Goal: Task Accomplishment & Management: Complete application form

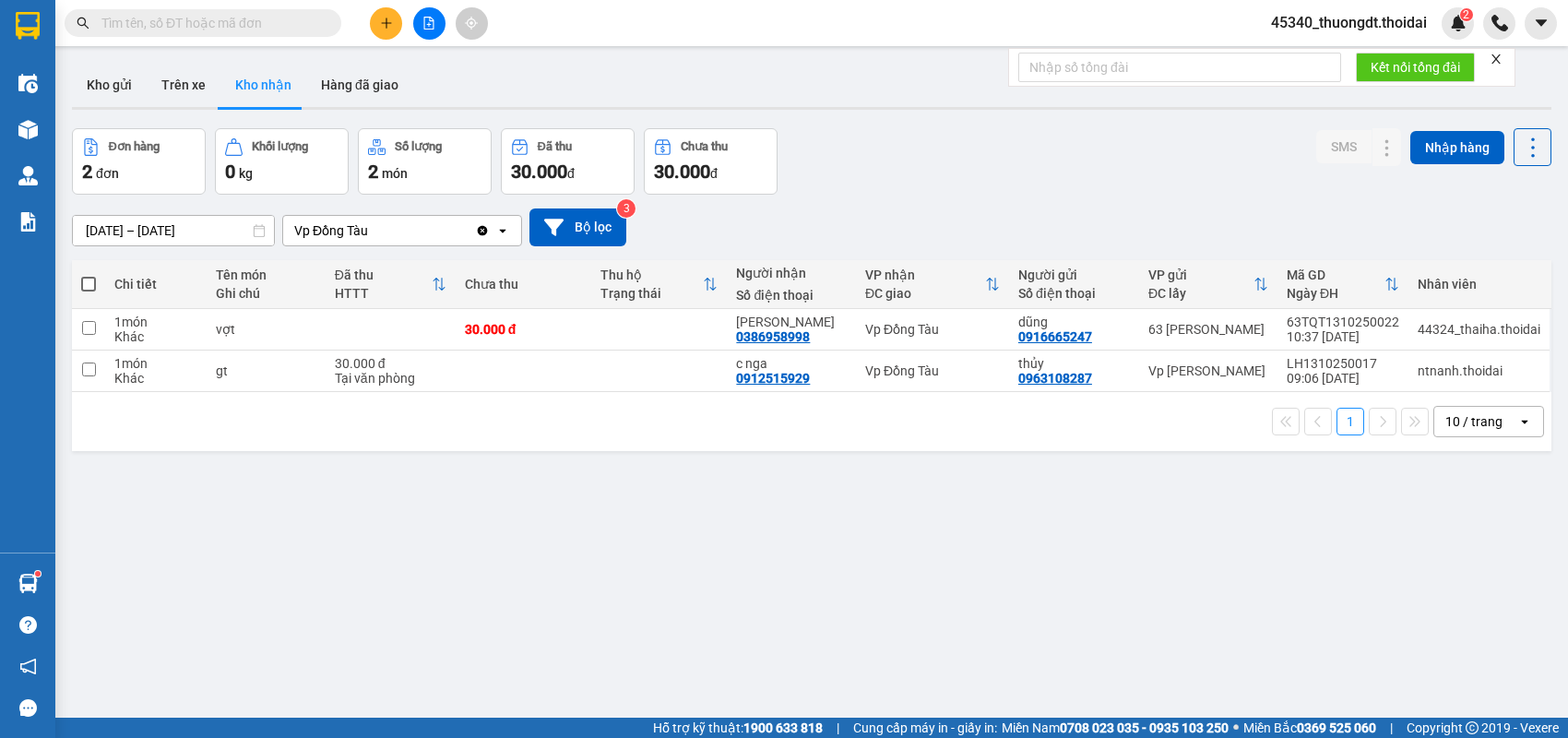
click at [390, 23] on icon "plus" at bounding box center [386, 22] width 10 height 1
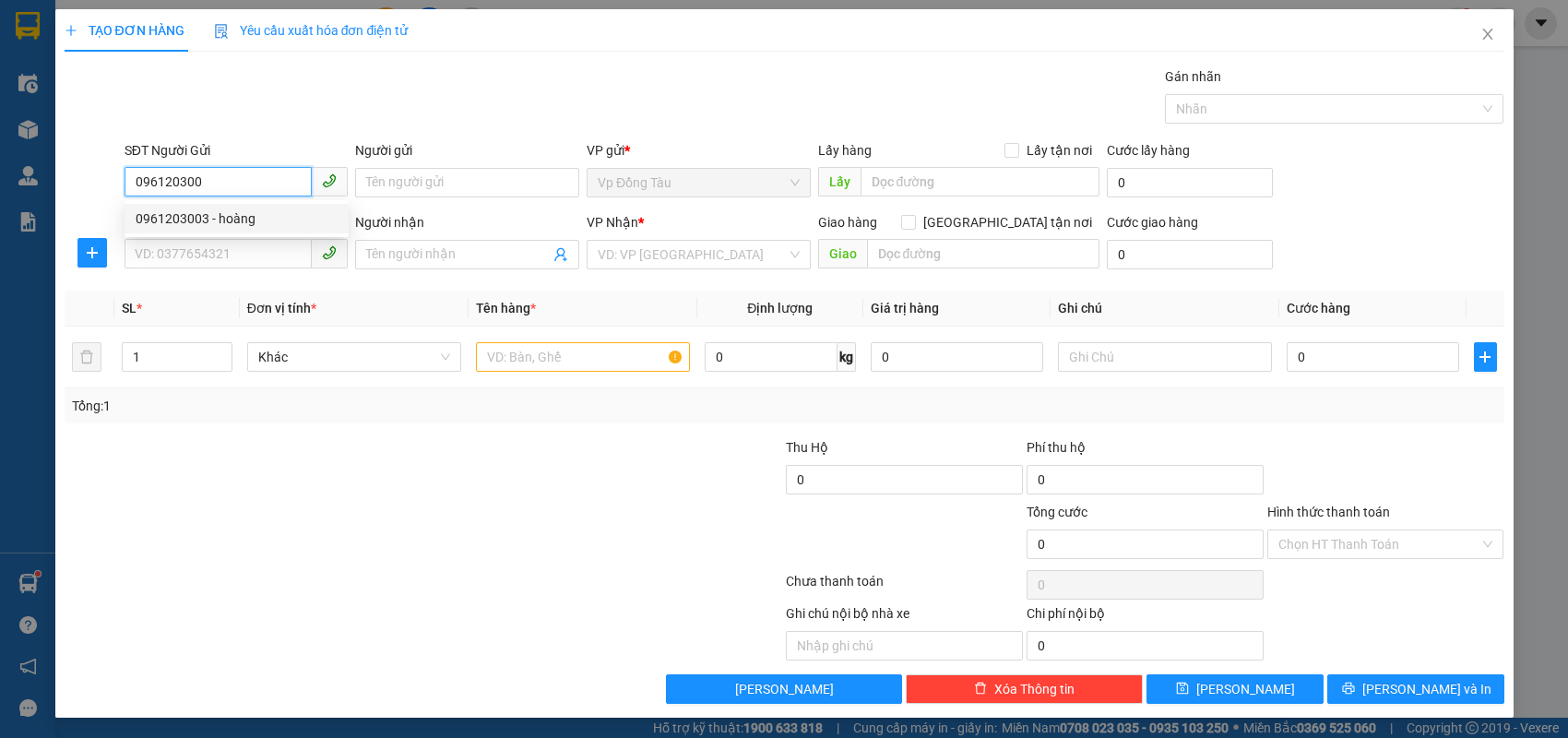
click at [163, 214] on div "0961203003 - hoàng" at bounding box center [236, 218] width 202 height 20
type input "0961203003"
type input "hoàng"
type input "0961203003"
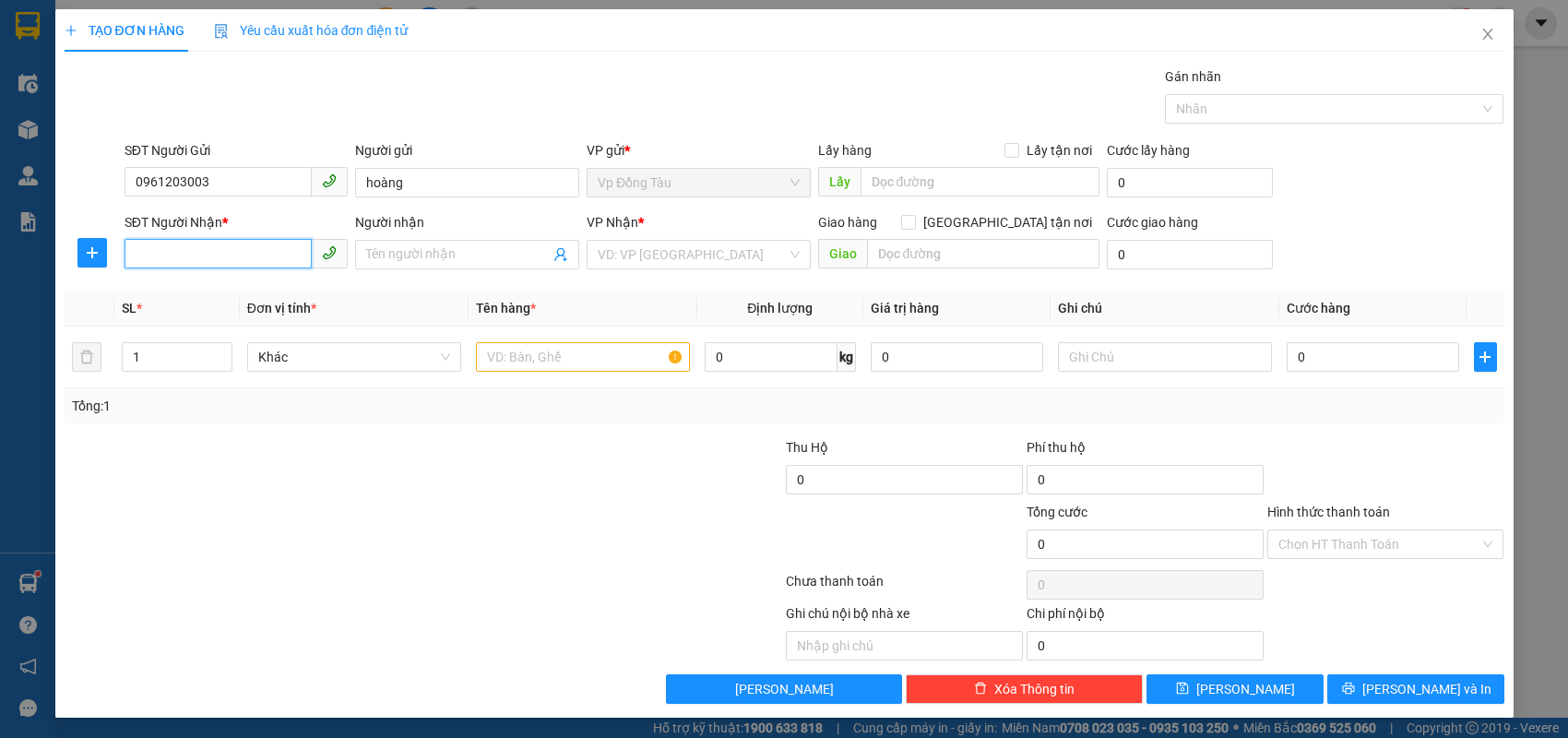
click at [184, 257] on input "SĐT Người Nhận *" at bounding box center [219, 254] width 188 height 29
click at [196, 288] on div "0969234916 - e đạt" at bounding box center [236, 291] width 202 height 20
type input "0969234916"
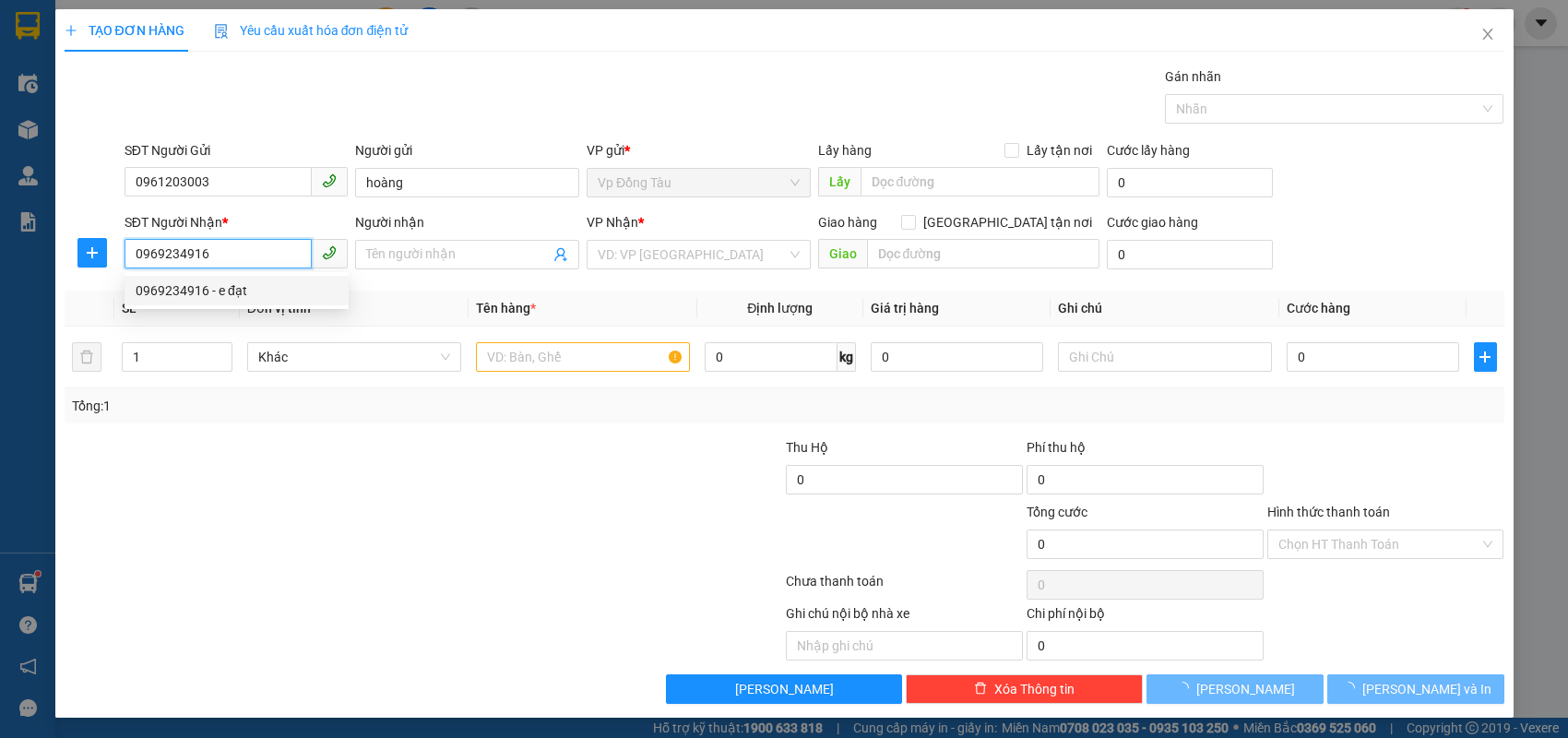
type input "e đạt"
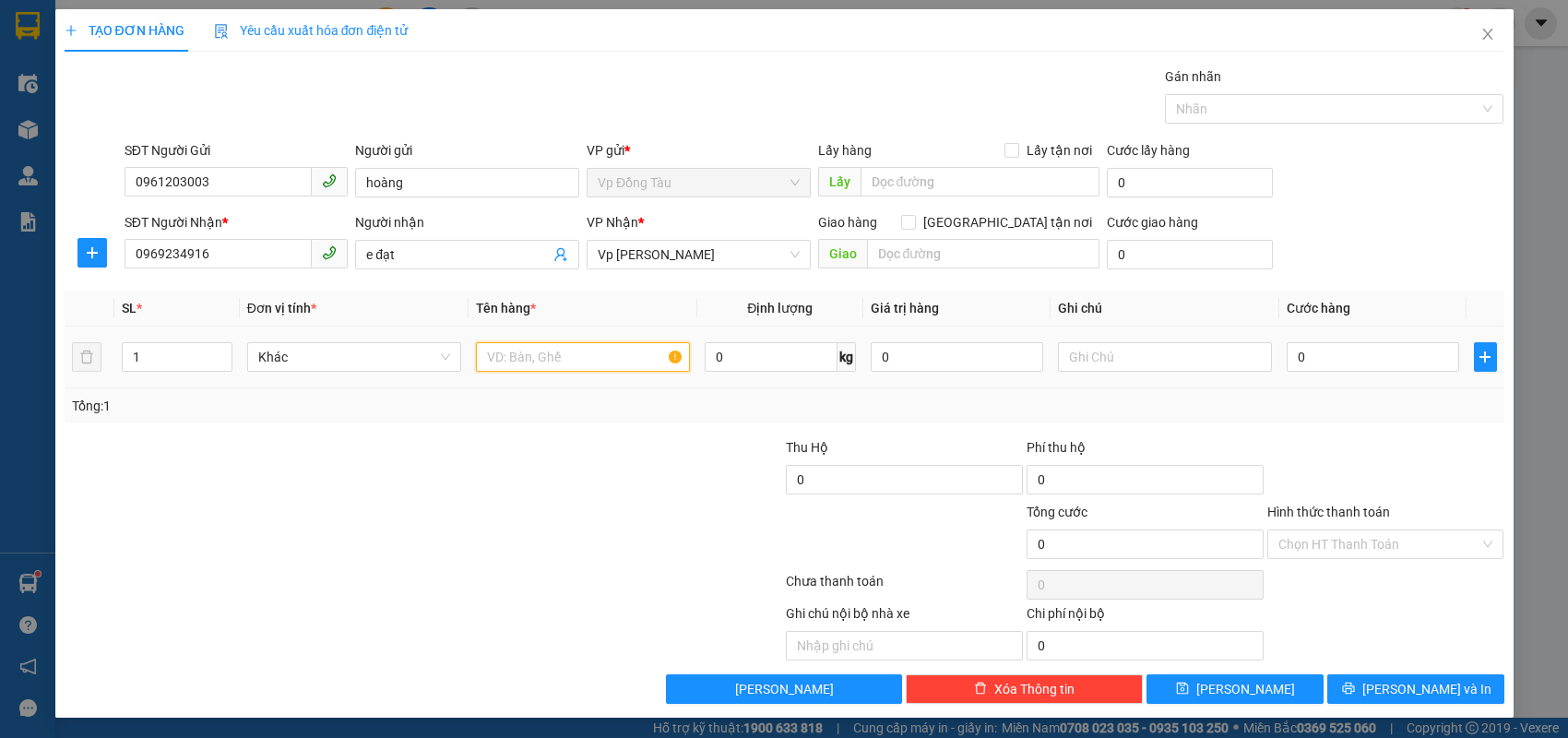
click at [596, 361] on input "text" at bounding box center [583, 357] width 214 height 29
type input "tấm nhựa"
click at [1376, 360] on input "0" at bounding box center [1372, 357] width 172 height 29
type input "3"
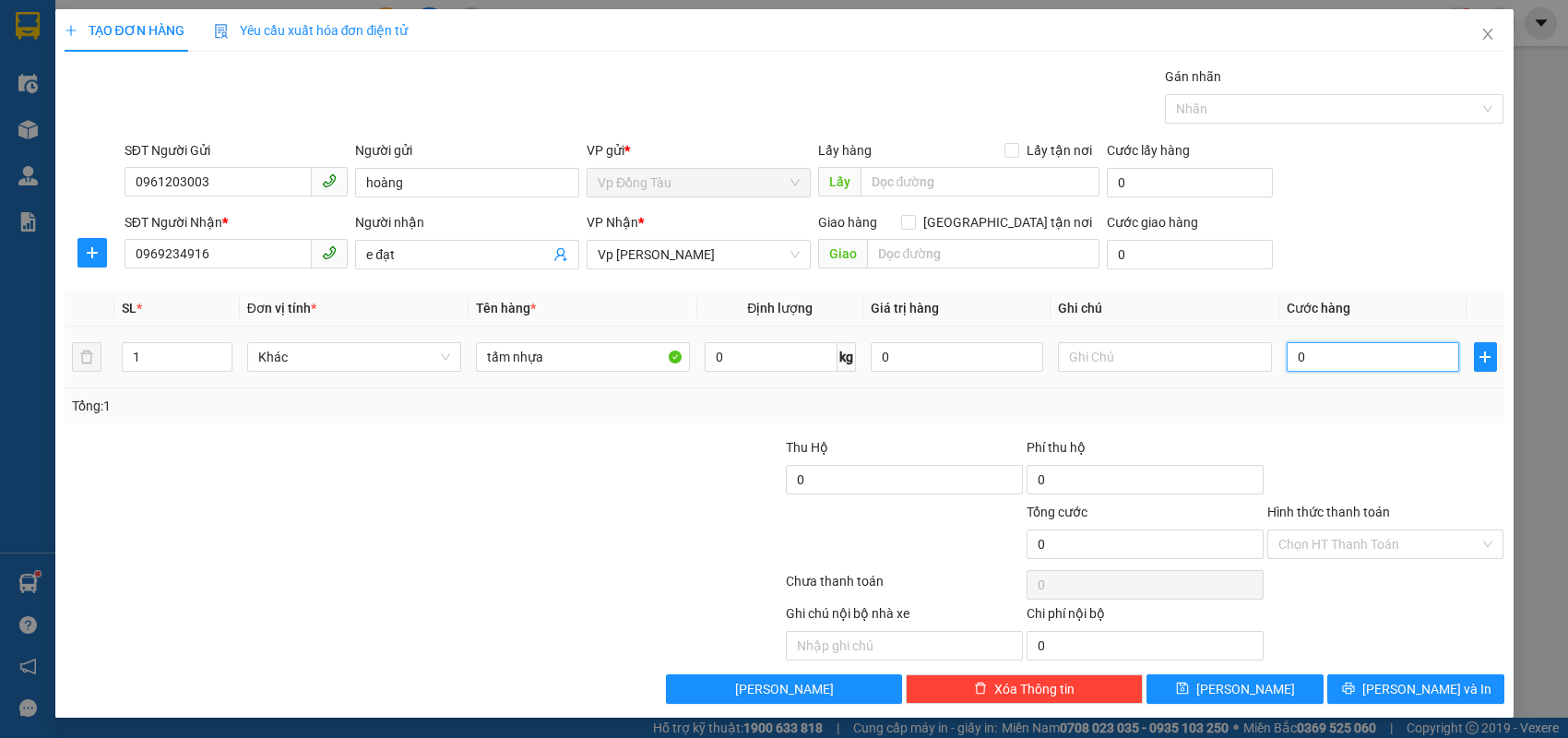
type input "3"
type input "30"
type input "30.000"
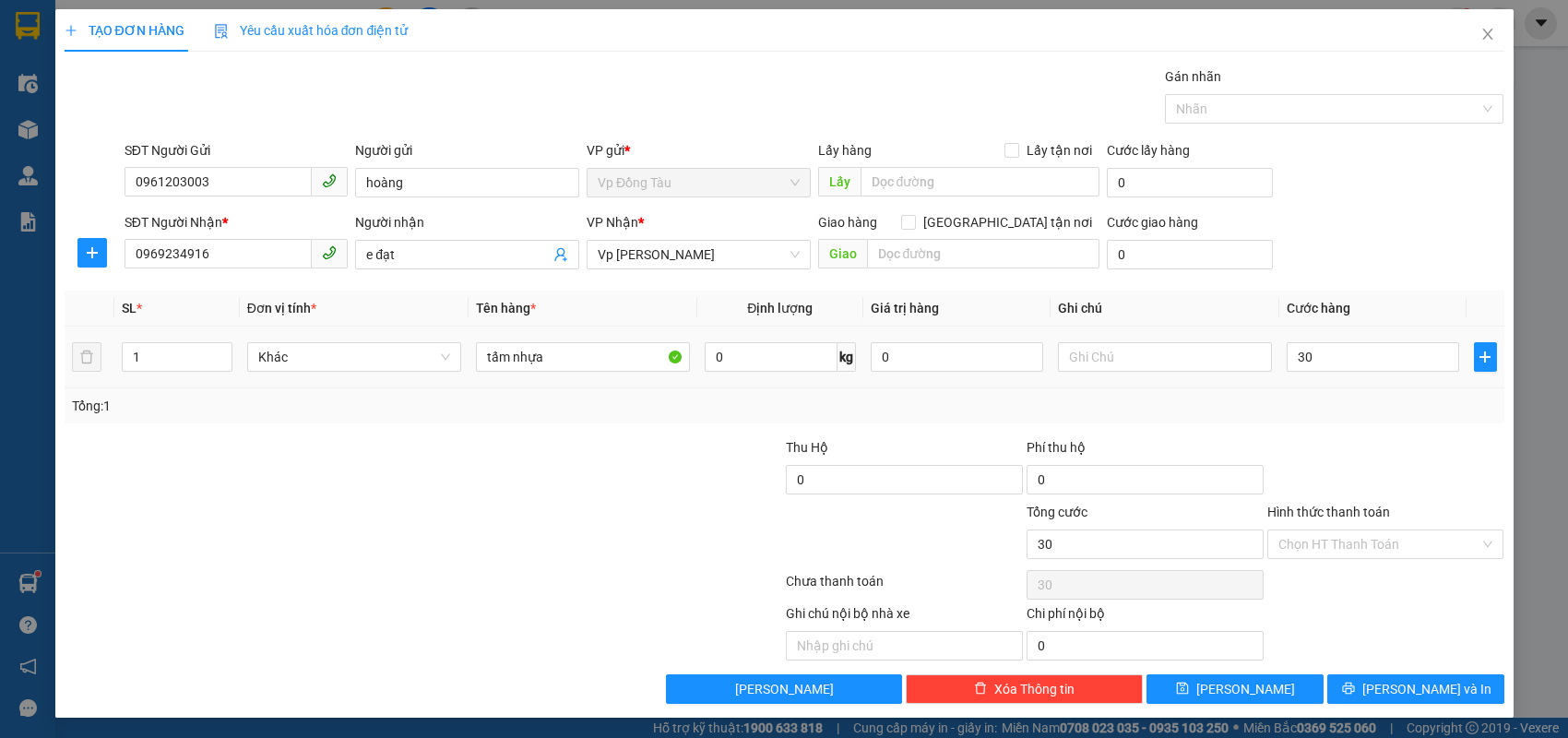
type input "30.000"
click at [1358, 417] on div "Tổng: 1" at bounding box center [785, 406] width 1440 height 35
click at [1328, 552] on input "Hình thức thanh toán" at bounding box center [1379, 544] width 202 height 28
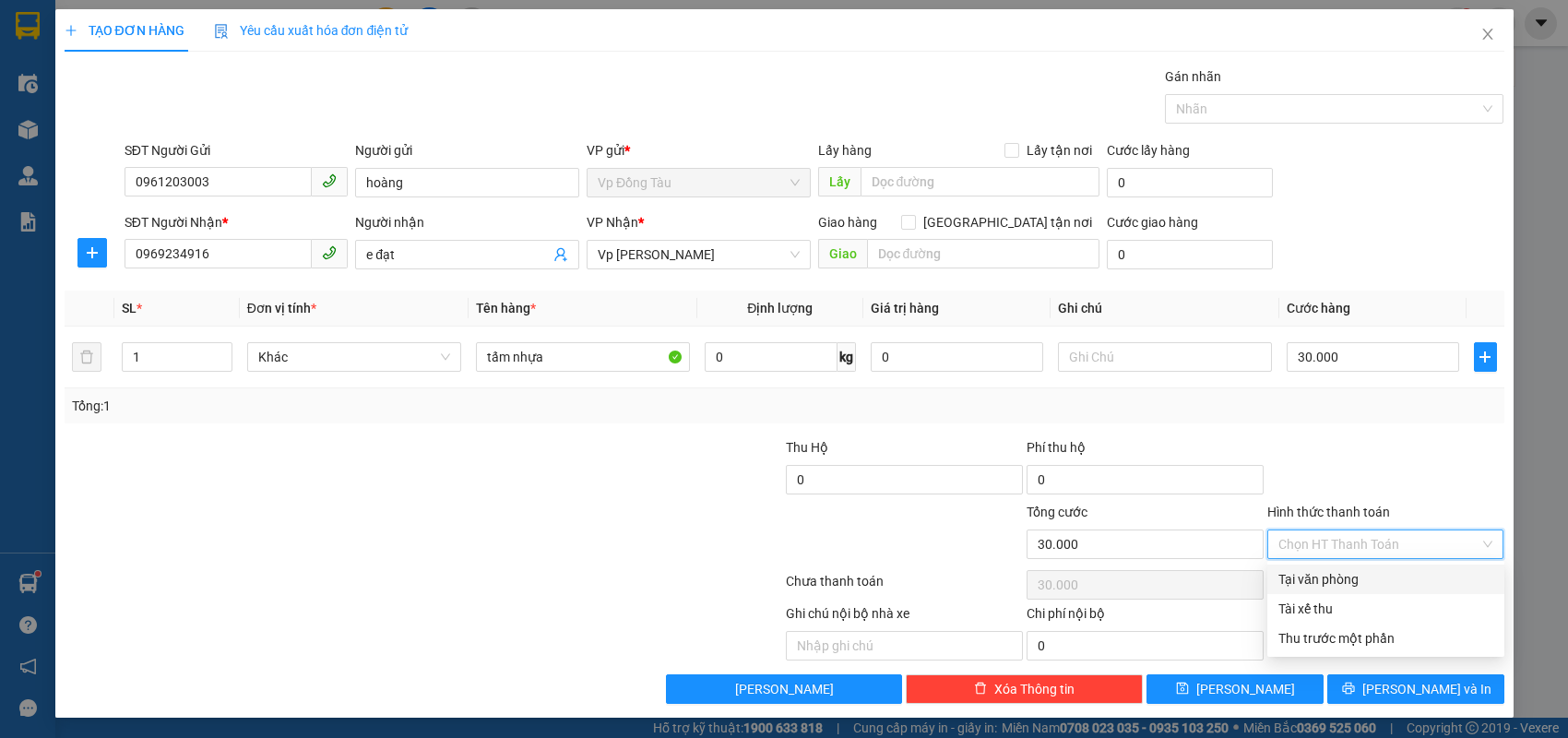
click at [1307, 577] on div "Tại văn phòng" at bounding box center [1386, 579] width 215 height 20
type input "0"
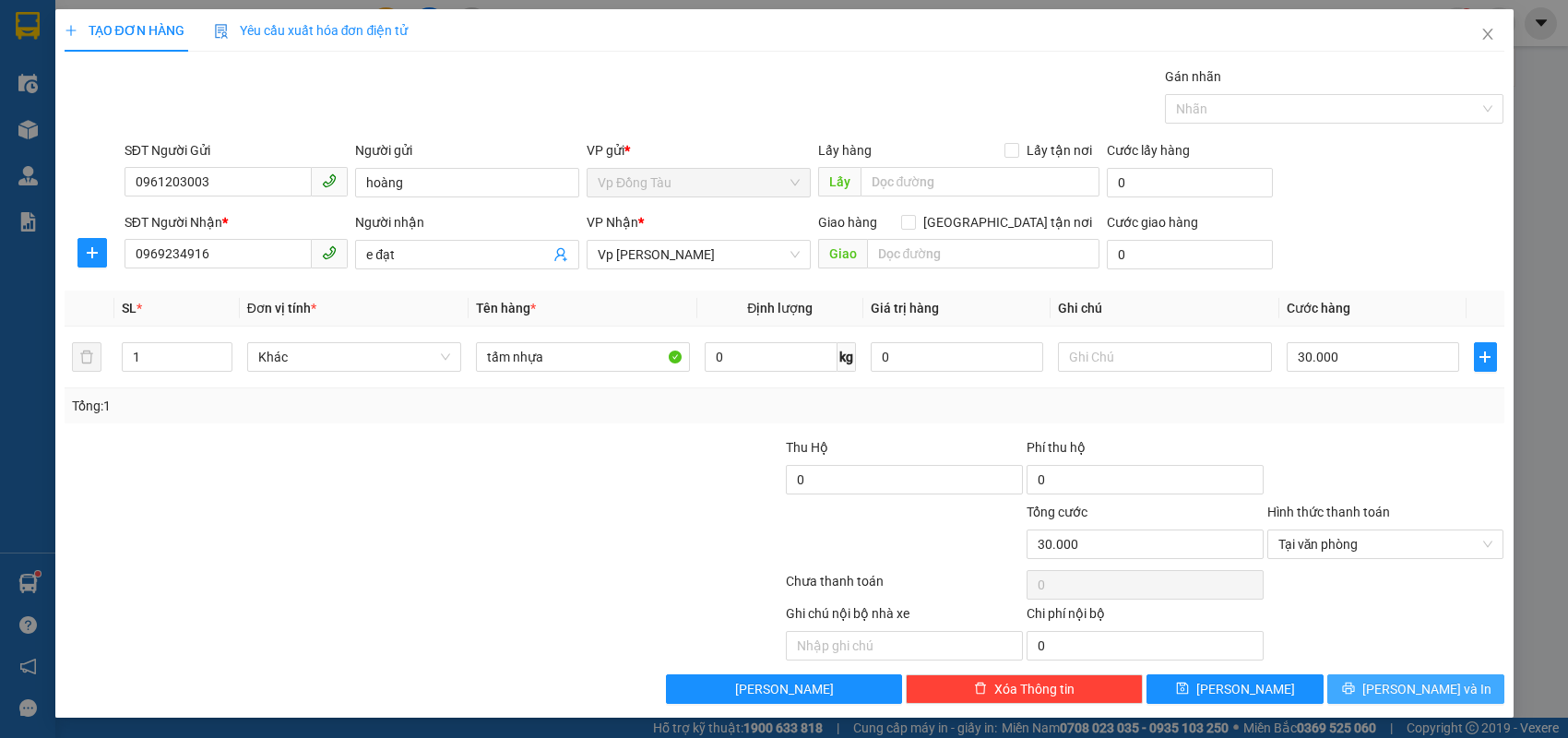
drag, startPoint x: 1378, startPoint y: 705, endPoint x: 1384, endPoint y: 691, distance: 15.2
click at [1377, 705] on div "TẠO ĐƠN HÀNG Yêu cầu xuất hóa đơn điện tử Transit Pickup Surcharge Ids Transit …" at bounding box center [784, 364] width 1459 height 709
click at [1355, 691] on icon "printer" at bounding box center [1348, 688] width 13 height 13
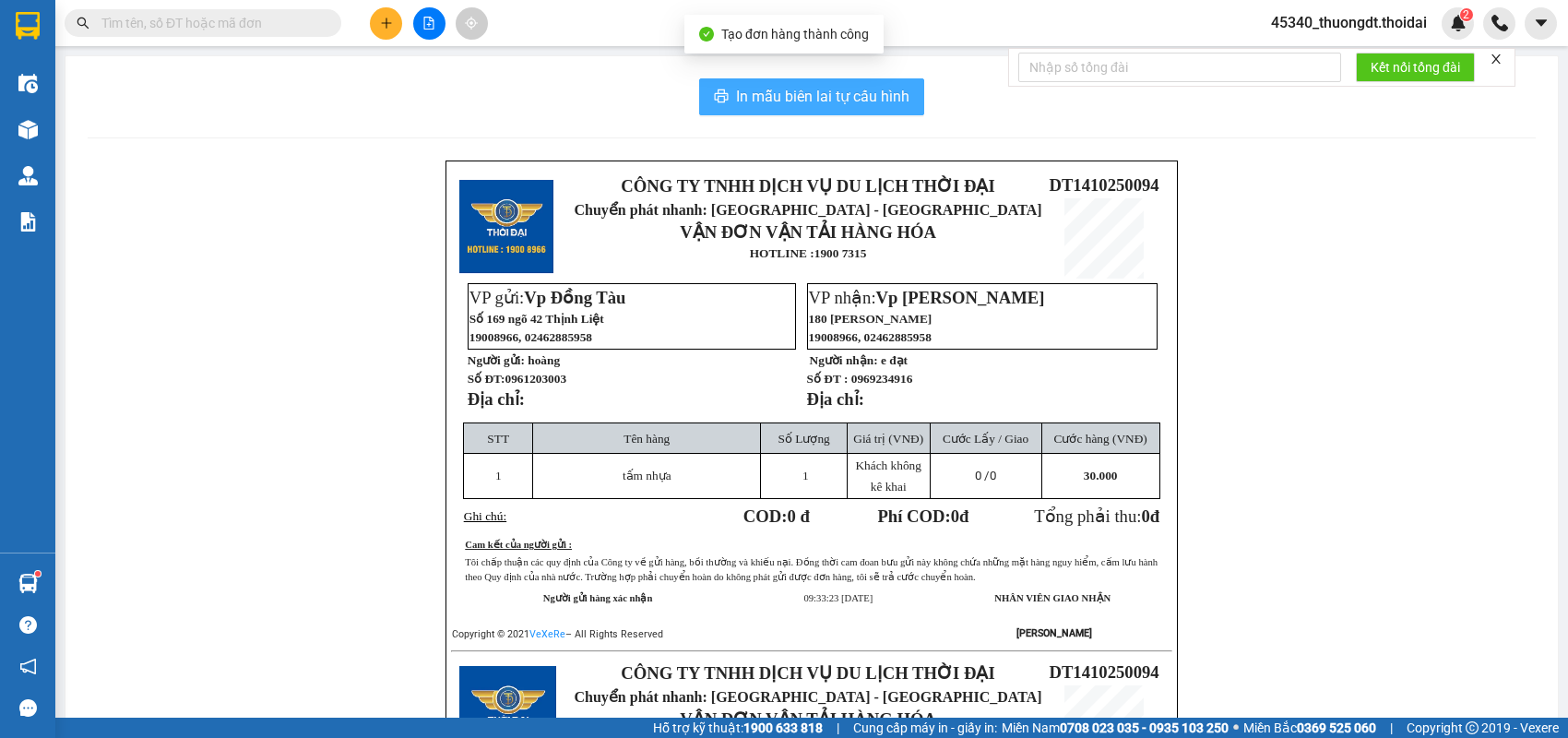
click at [807, 108] on button "In mẫu biên lai tự cấu hình" at bounding box center [811, 97] width 226 height 37
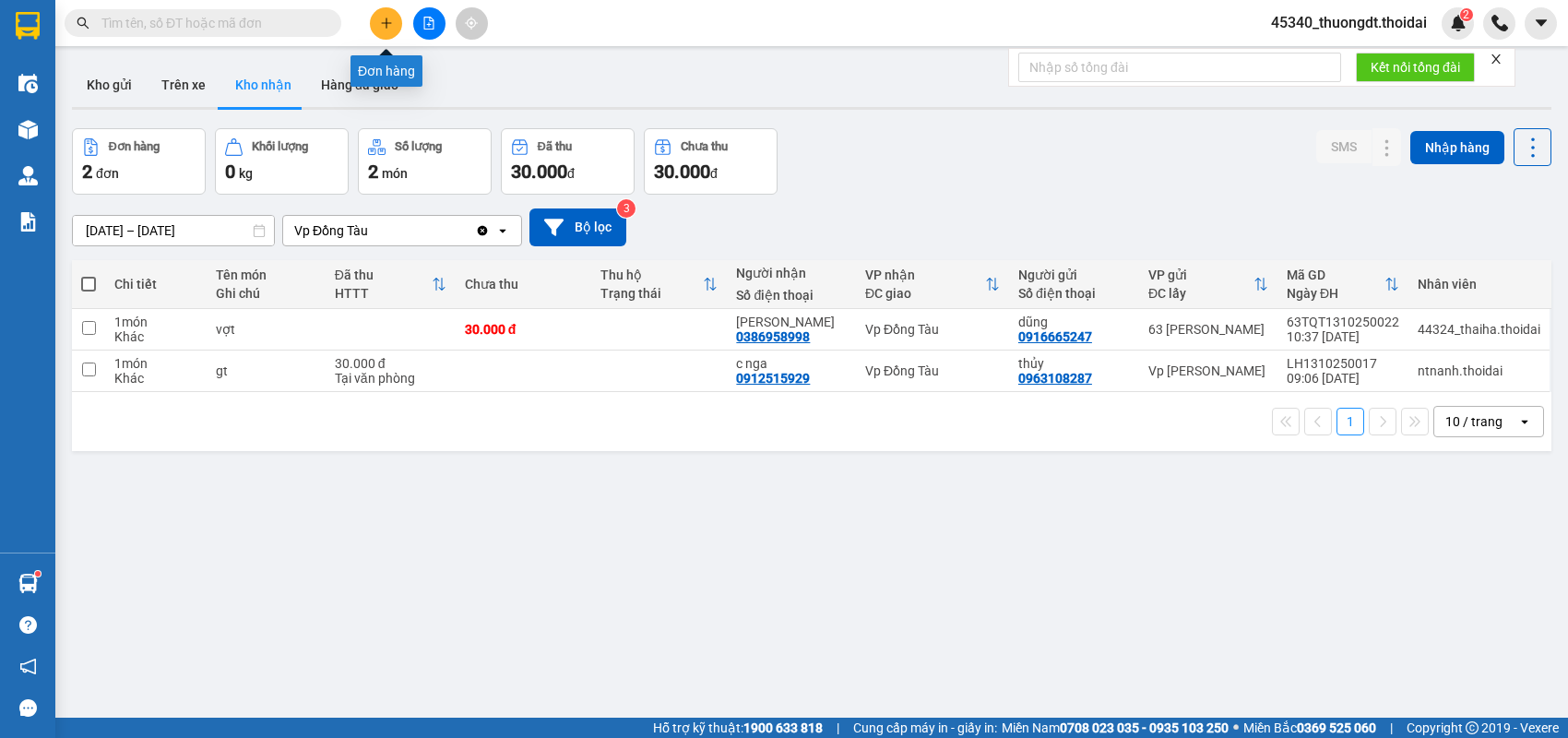
click at [382, 29] on button at bounding box center [385, 23] width 32 height 32
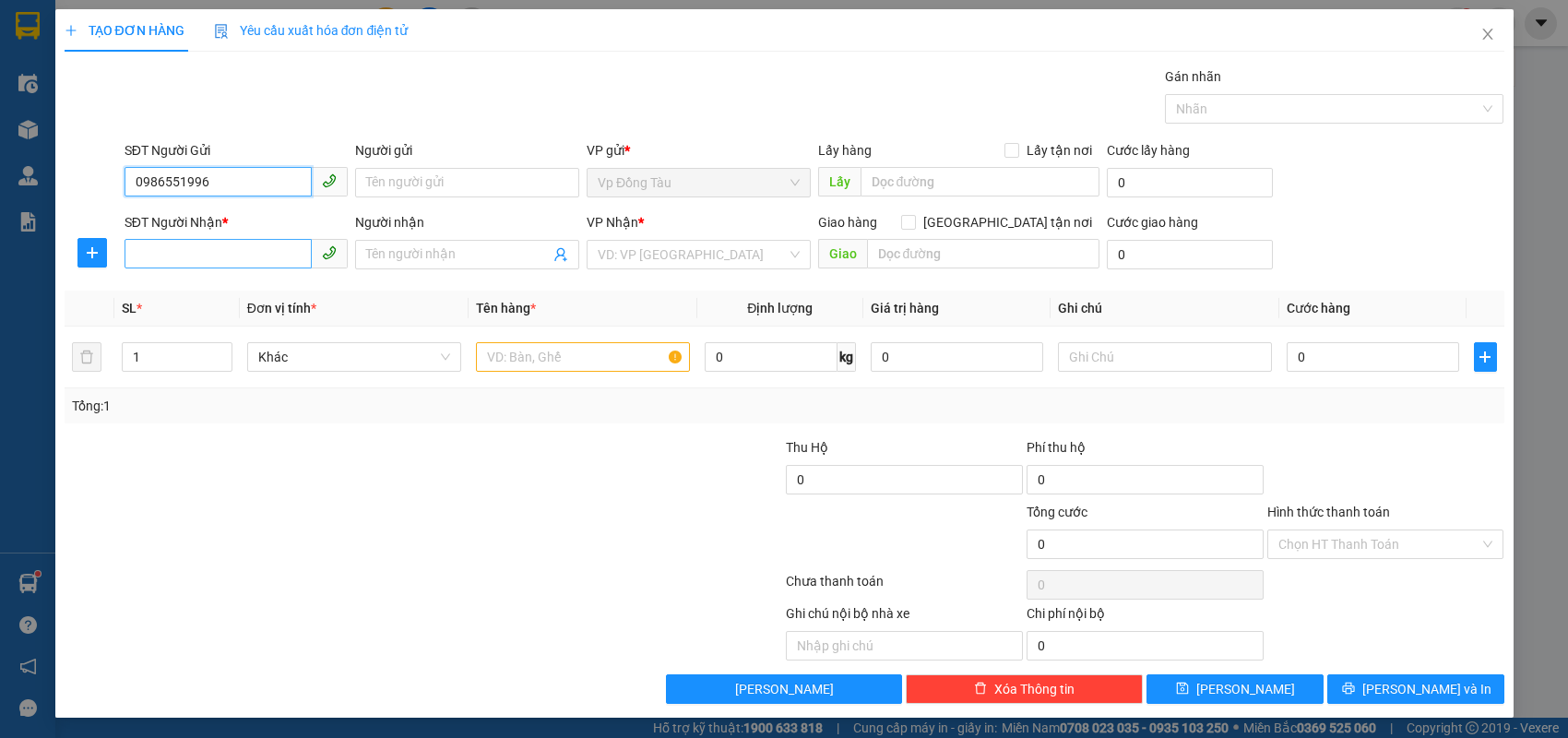
type input "0986551996"
click at [247, 243] on input "SĐT Người Nhận *" at bounding box center [219, 254] width 188 height 29
type input "0933252989"
click at [240, 289] on div "0933252989 - trang" at bounding box center [236, 291] width 202 height 20
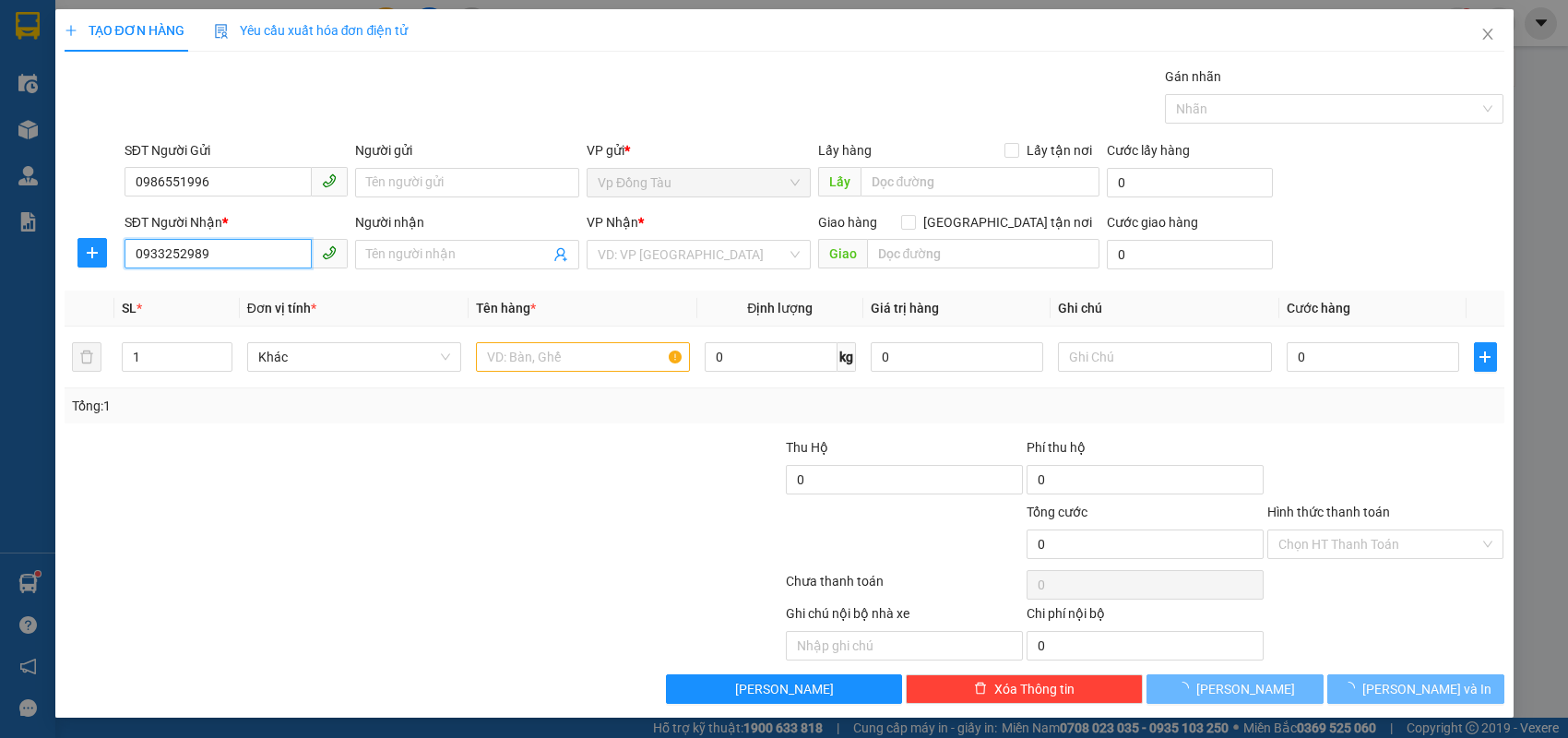
type input "trang"
type input "0933252989"
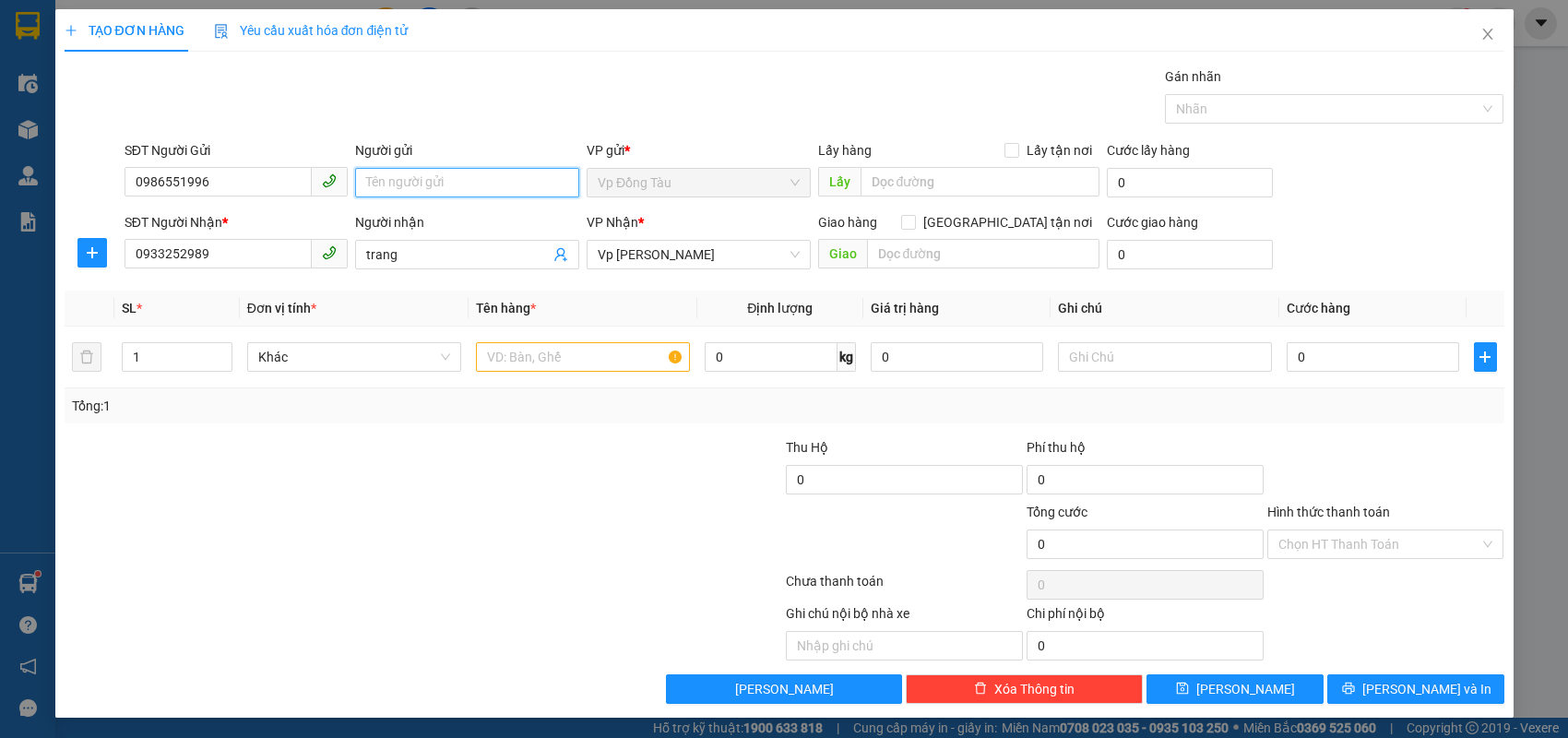
click at [471, 194] on input "Người gửi" at bounding box center [467, 182] width 225 height 29
type input "[PERSON_NAME]"
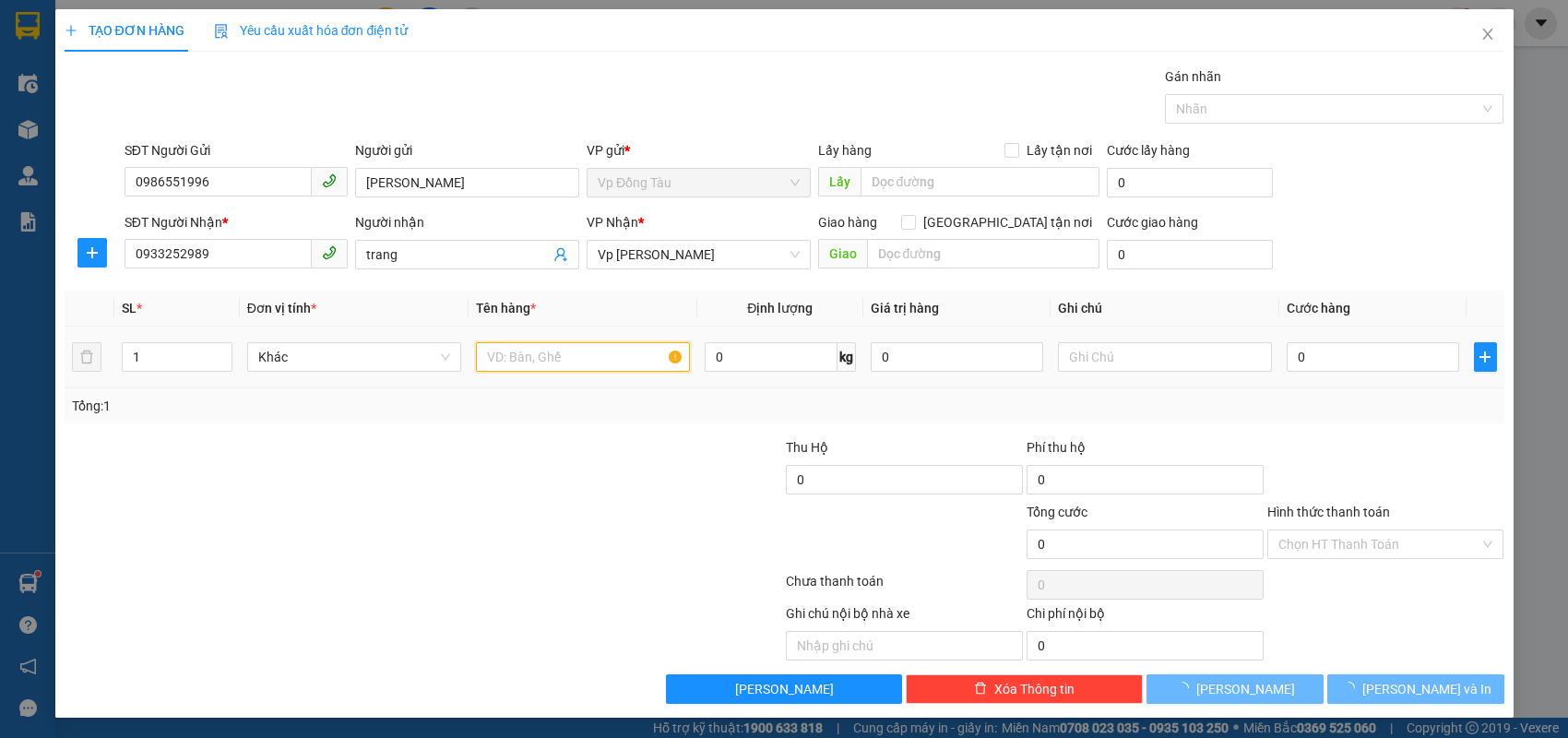
click at [528, 368] on input "text" at bounding box center [583, 357] width 214 height 29
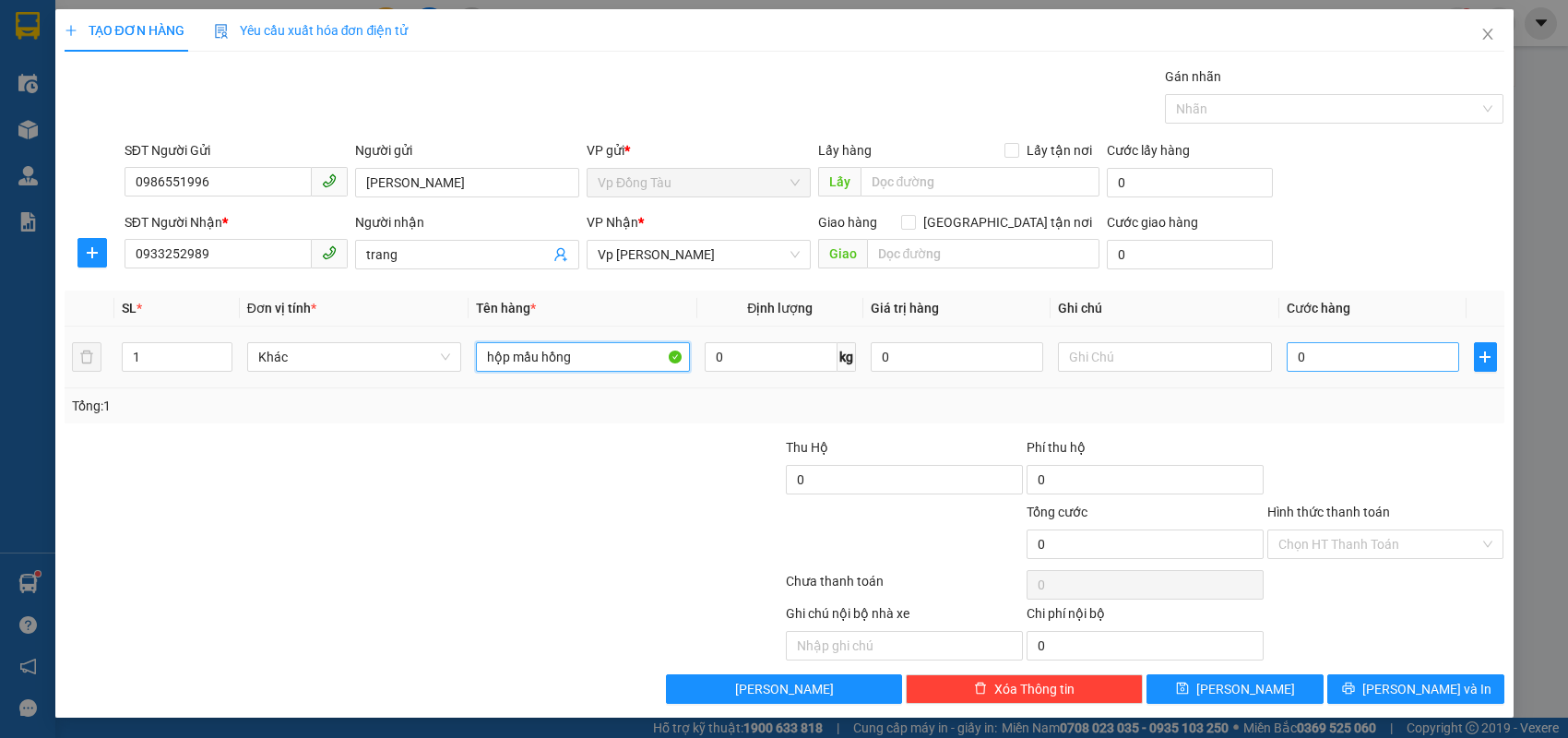
type input "hộp mầu hồng"
click at [1426, 351] on input "0" at bounding box center [1372, 357] width 172 height 29
type input "3"
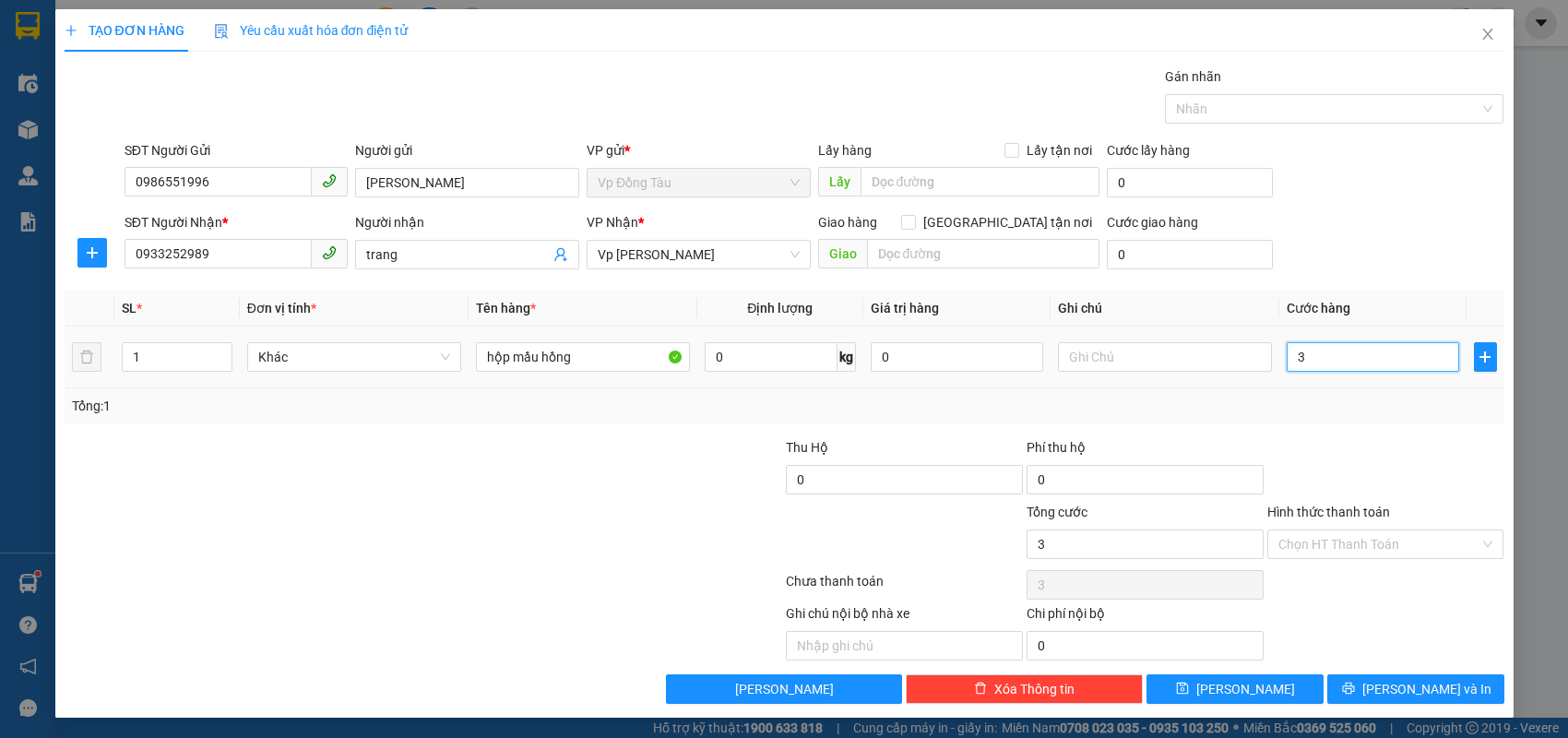
type input "30"
type input "30.000"
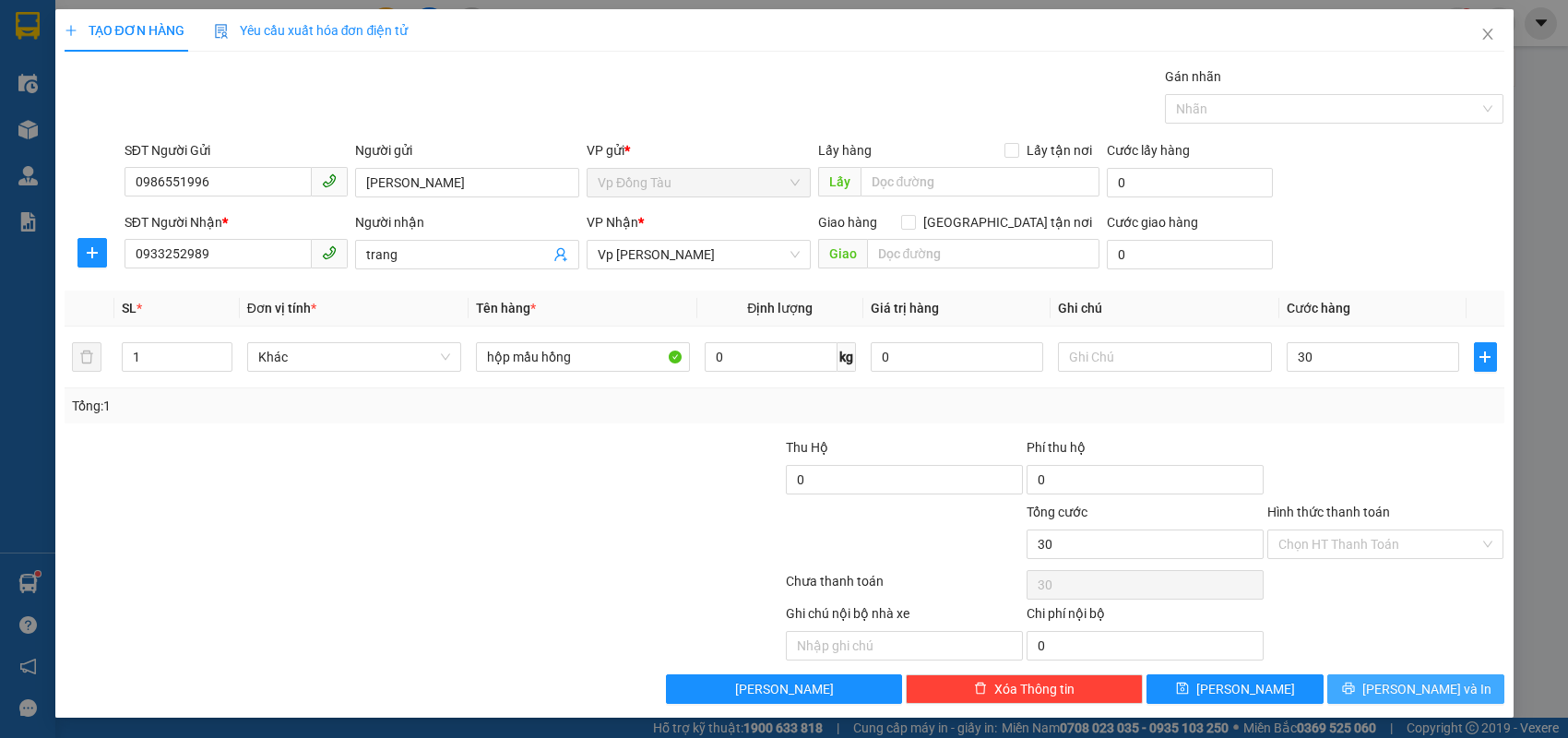
type input "30.000"
click at [1346, 685] on button "[PERSON_NAME] và In" at bounding box center [1415, 690] width 177 height 29
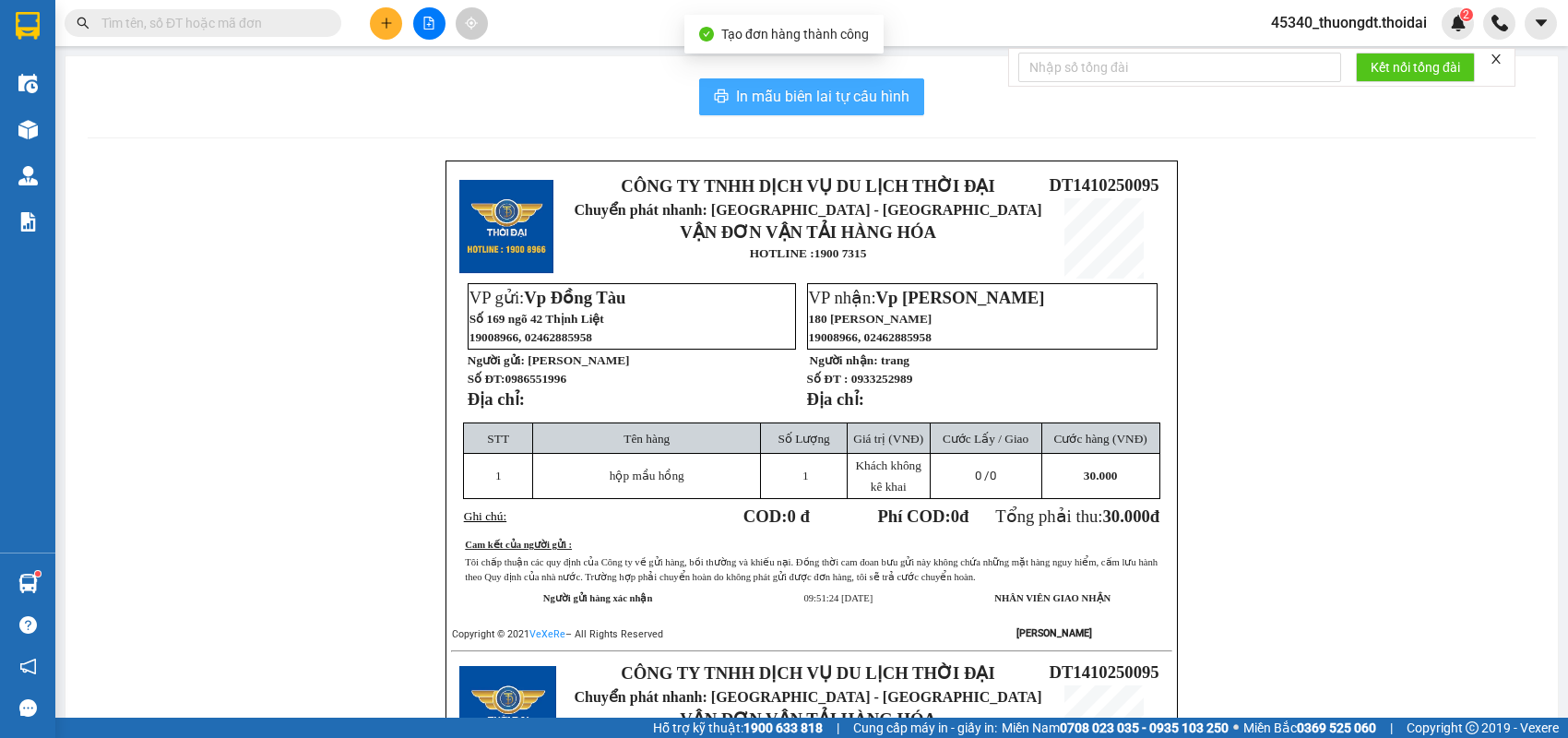
drag, startPoint x: 739, startPoint y: 94, endPoint x: 703, endPoint y: 105, distance: 37.6
click at [739, 93] on span "In mẫu biên lai tự cấu hình" at bounding box center [822, 97] width 173 height 23
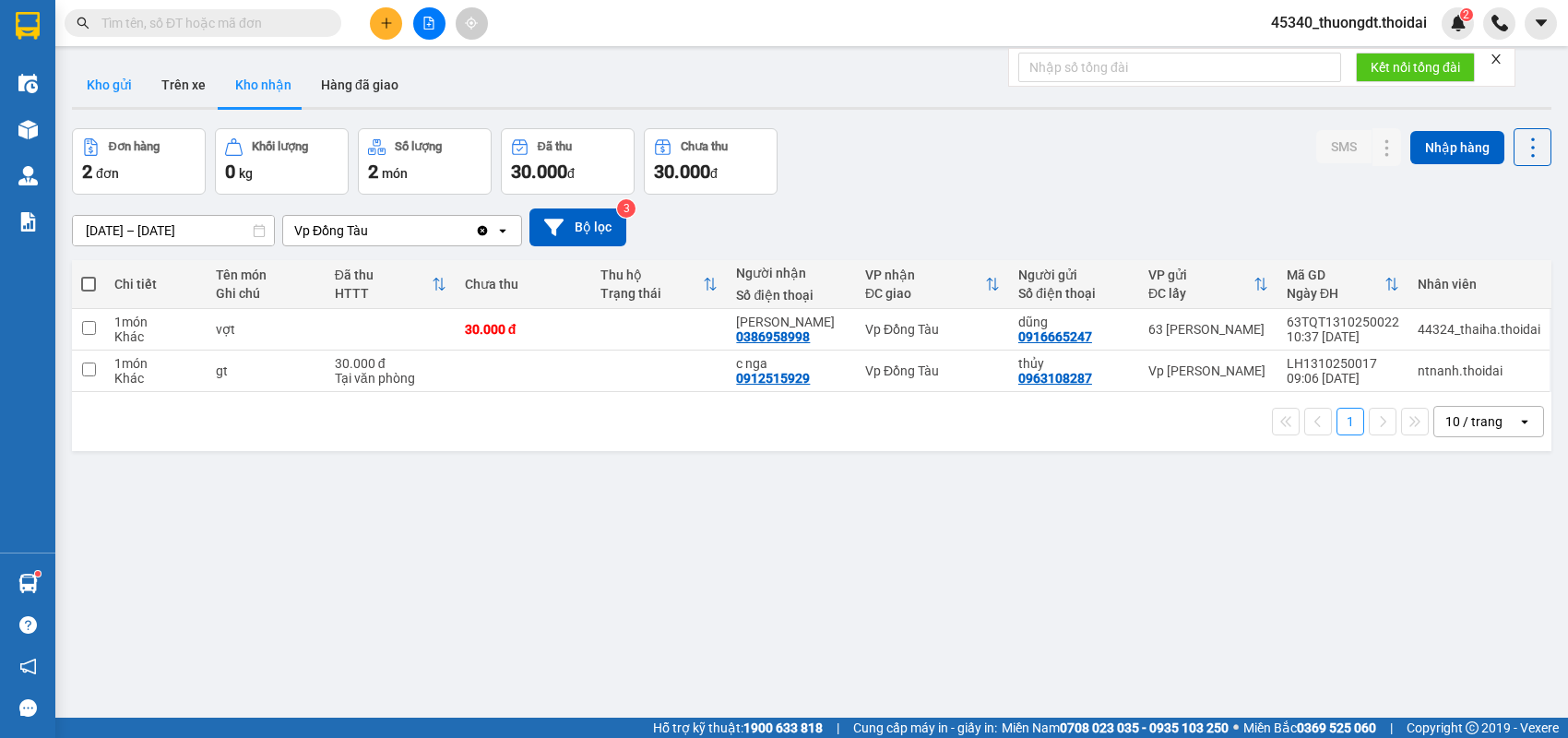
click at [99, 84] on button "Kho gửi" at bounding box center [108, 85] width 75 height 45
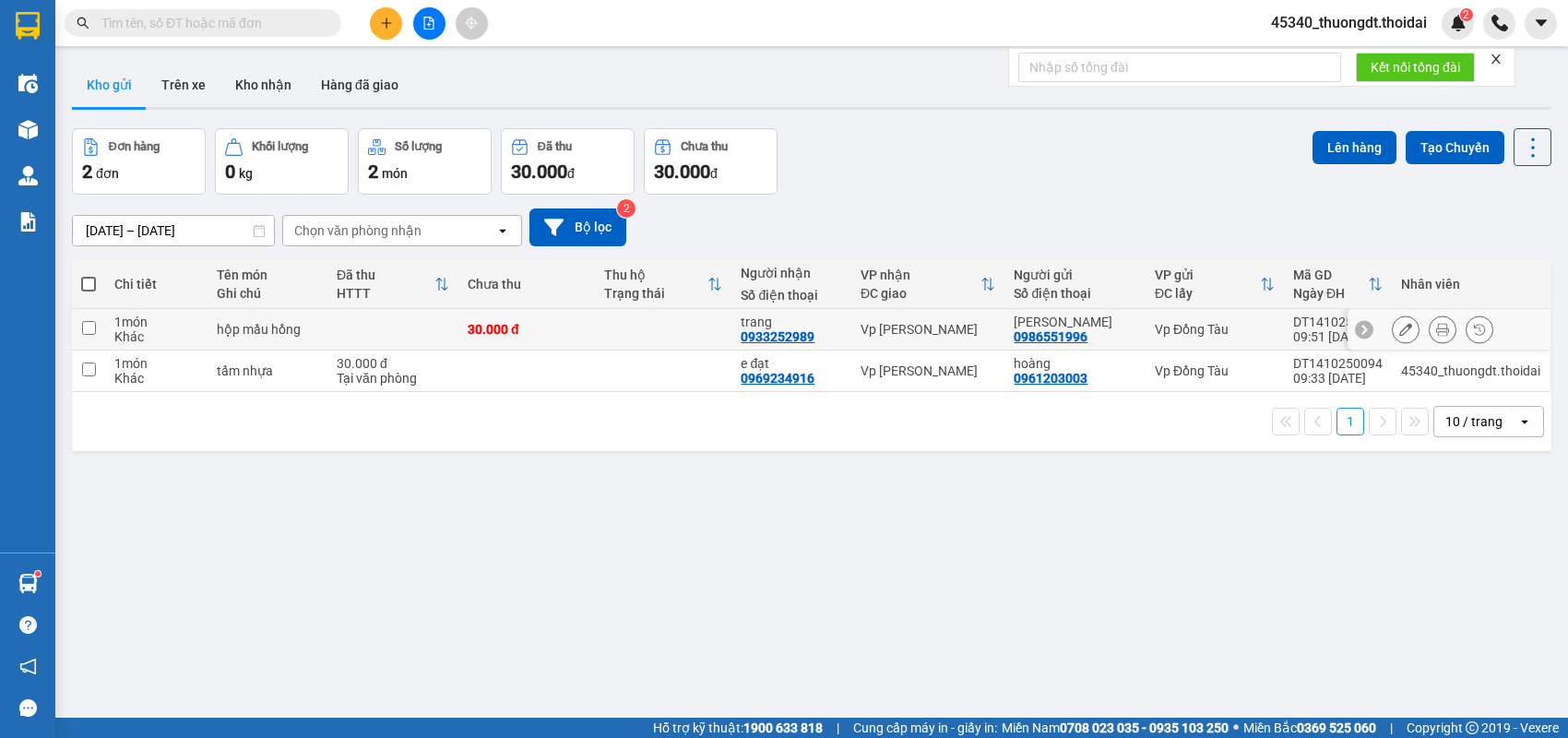
click at [182, 337] on div "Khác" at bounding box center [156, 336] width 84 height 15
checkbox input "true"
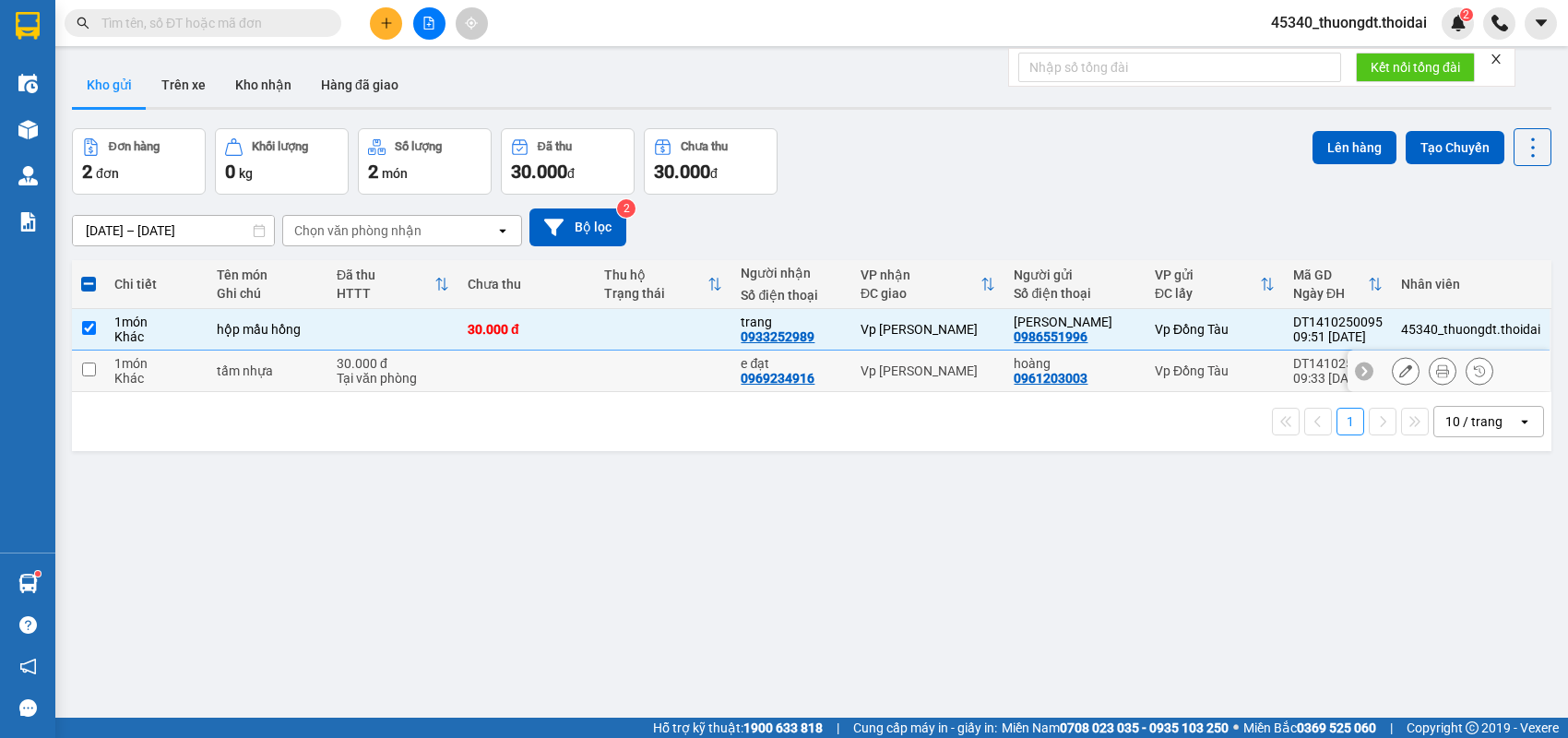
click at [168, 371] on div "Khác" at bounding box center [156, 378] width 84 height 15
checkbox input "true"
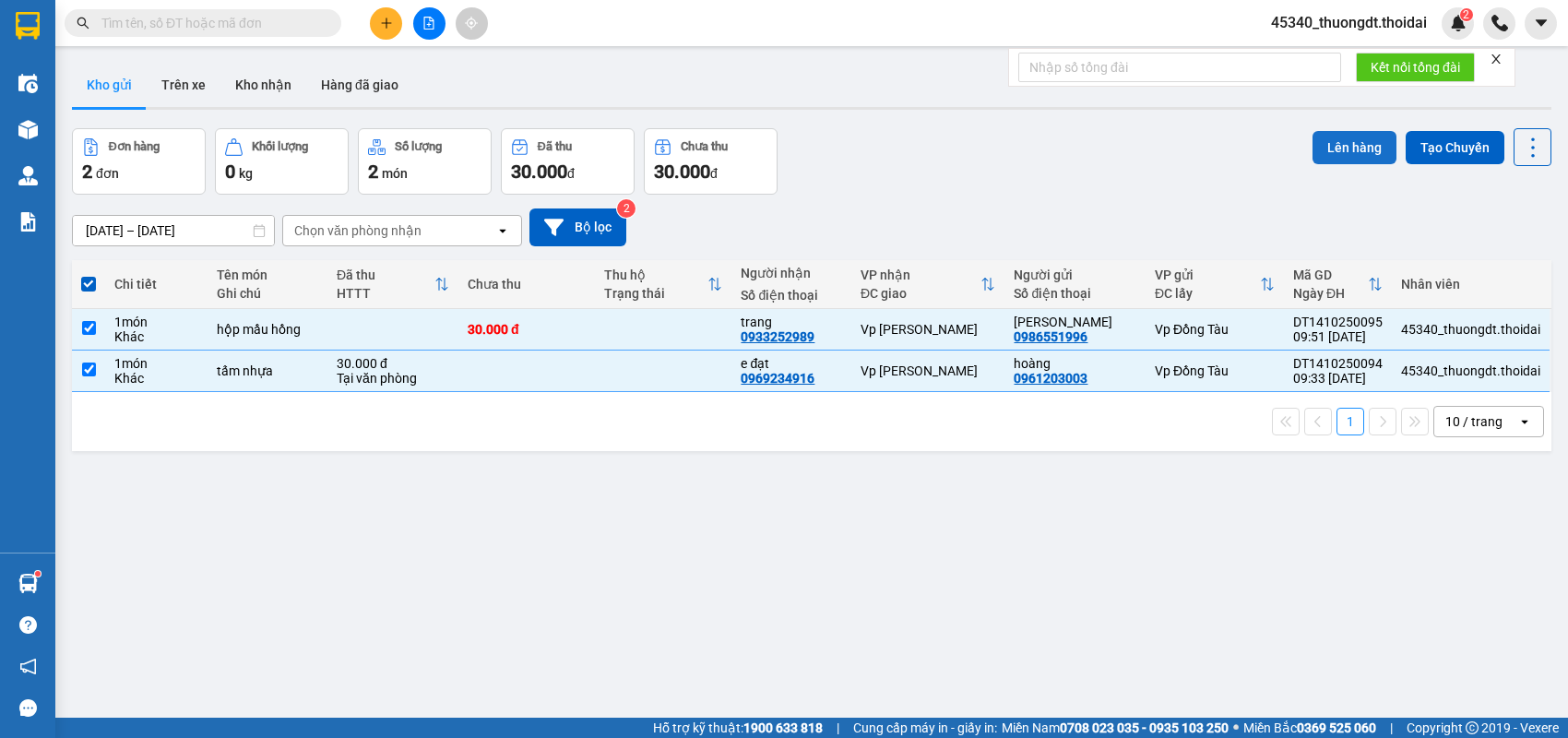
click at [1336, 141] on button "Lên hàng" at bounding box center [1354, 147] width 84 height 33
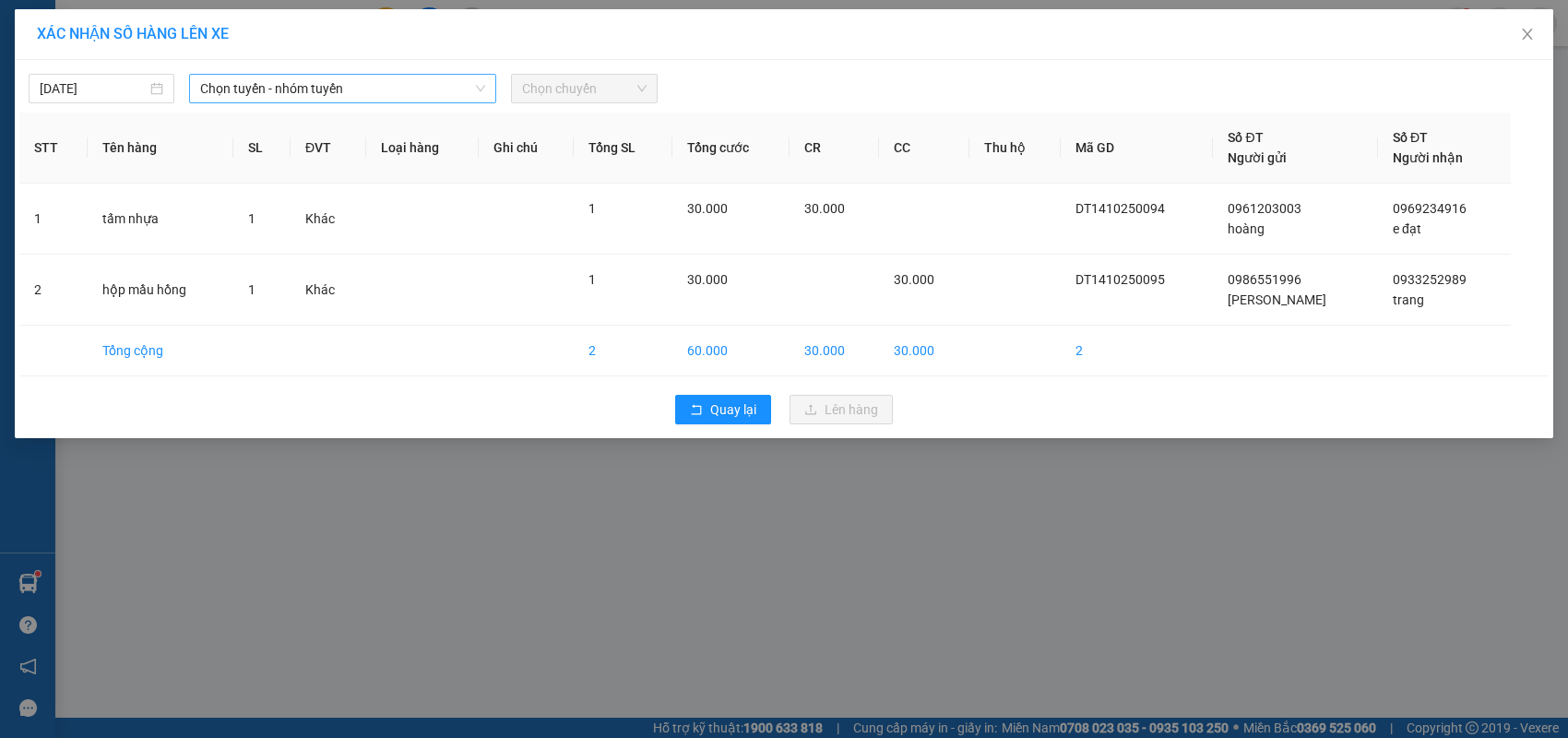
click at [356, 95] on span "Chọn tuyến - nhóm tuyến" at bounding box center [343, 88] width 285 height 28
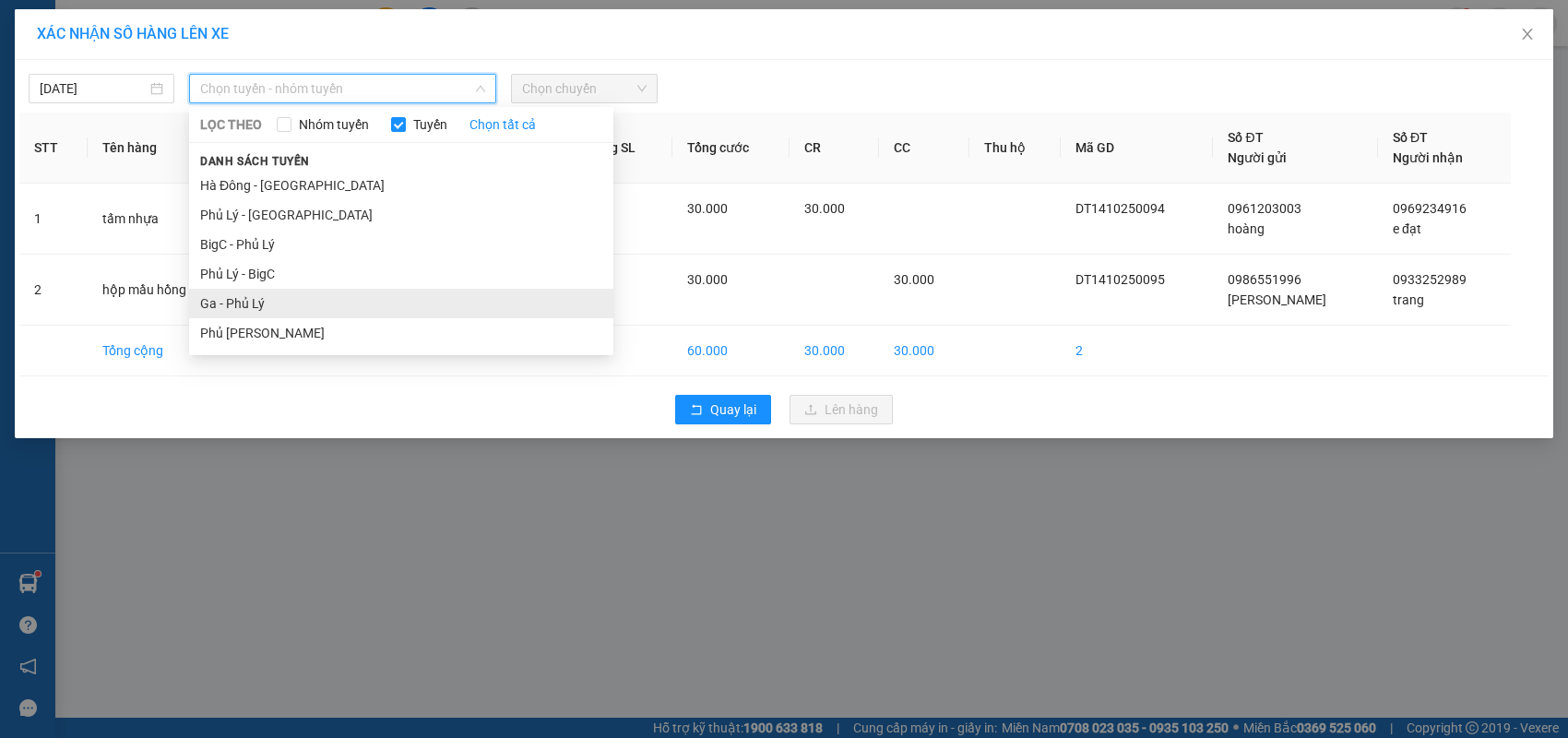
click at [300, 295] on li "Ga - Phủ Lý" at bounding box center [401, 303] width 424 height 29
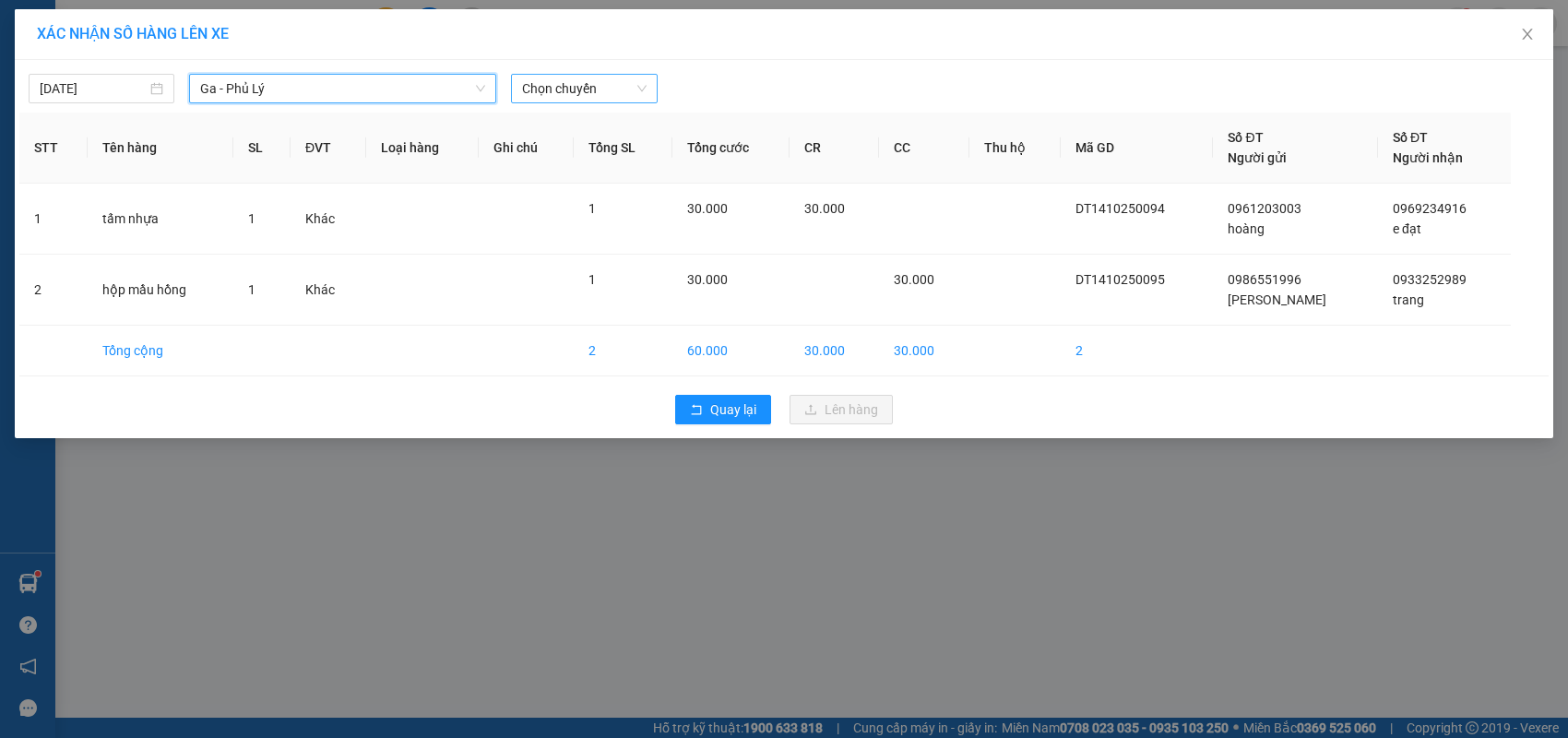
click at [587, 78] on span "Chọn chuyến" at bounding box center [584, 88] width 124 height 28
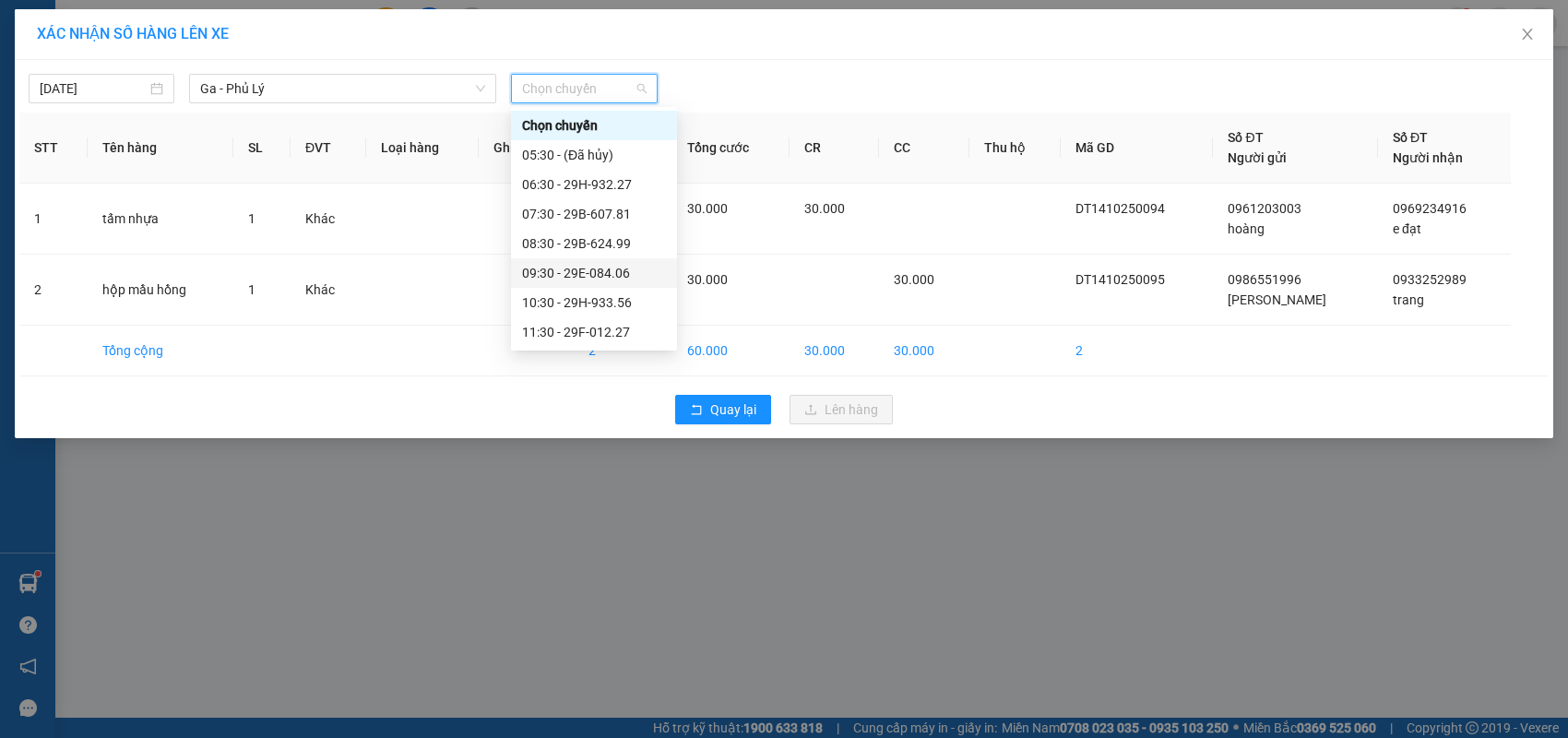
click at [626, 266] on div "09:30 - 29E-084.06" at bounding box center [593, 273] width 144 height 20
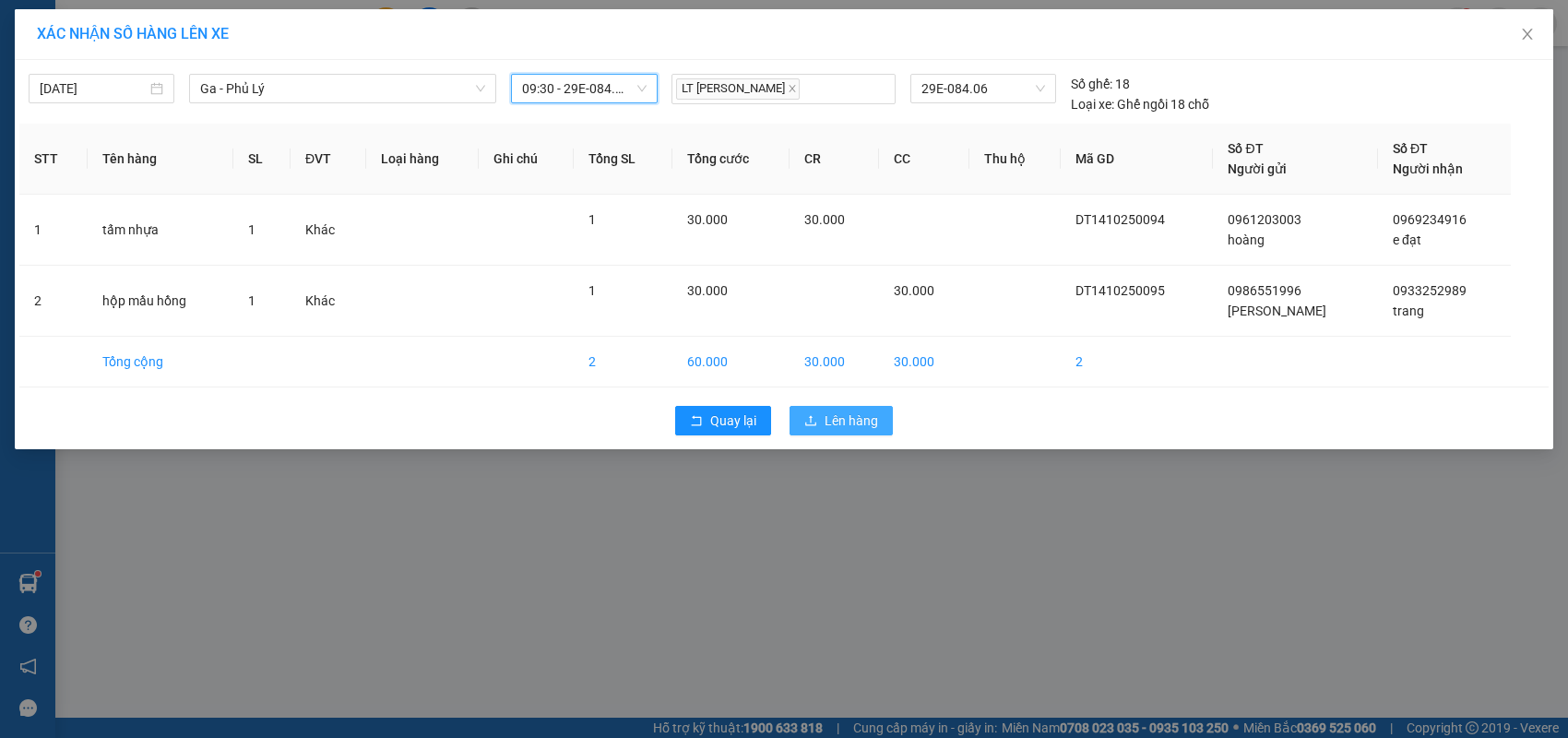
click at [869, 420] on span "Lên hàng" at bounding box center [851, 420] width 53 height 20
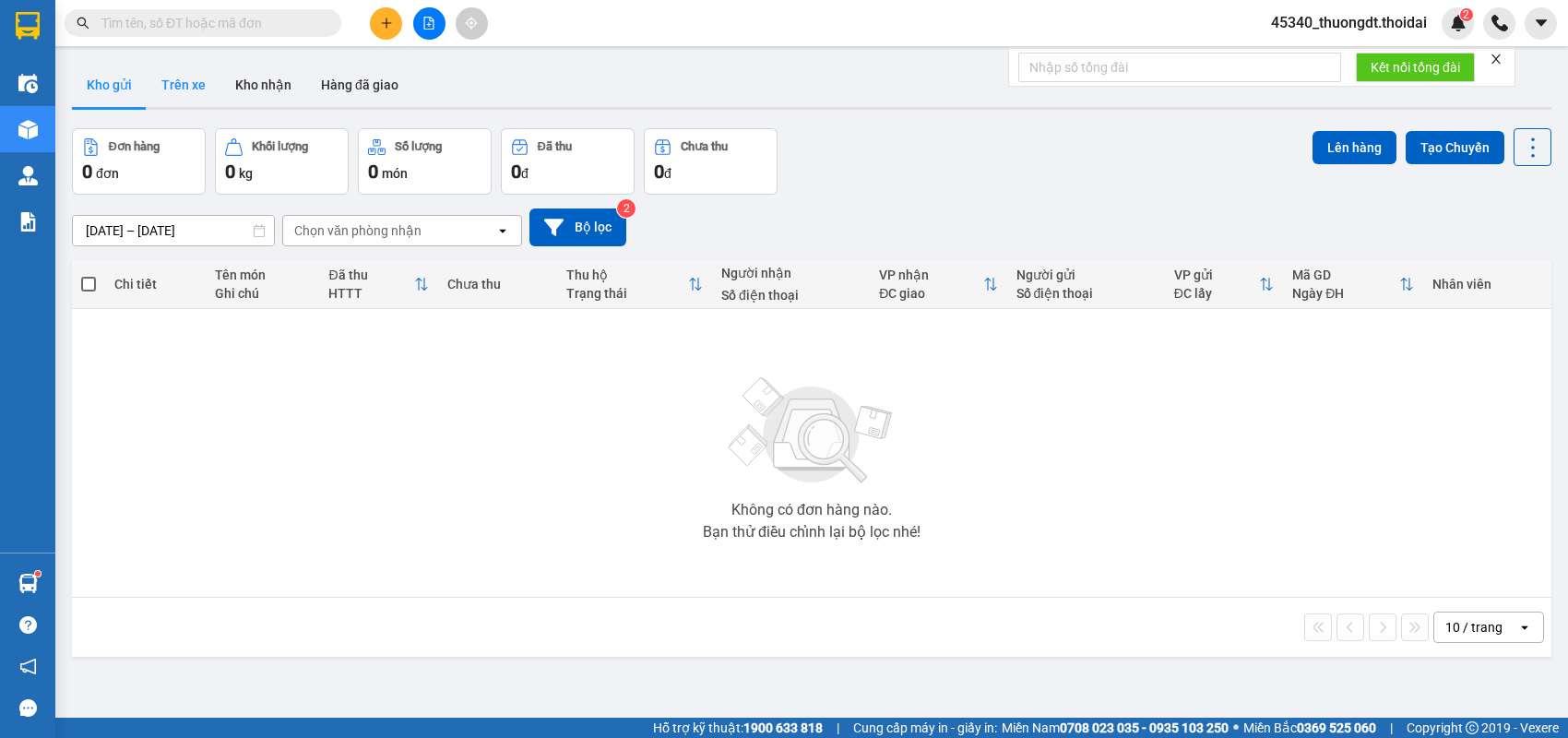
click at [194, 88] on button "Trên xe" at bounding box center [184, 85] width 74 height 45
